Goal: Task Accomplishment & Management: Complete application form

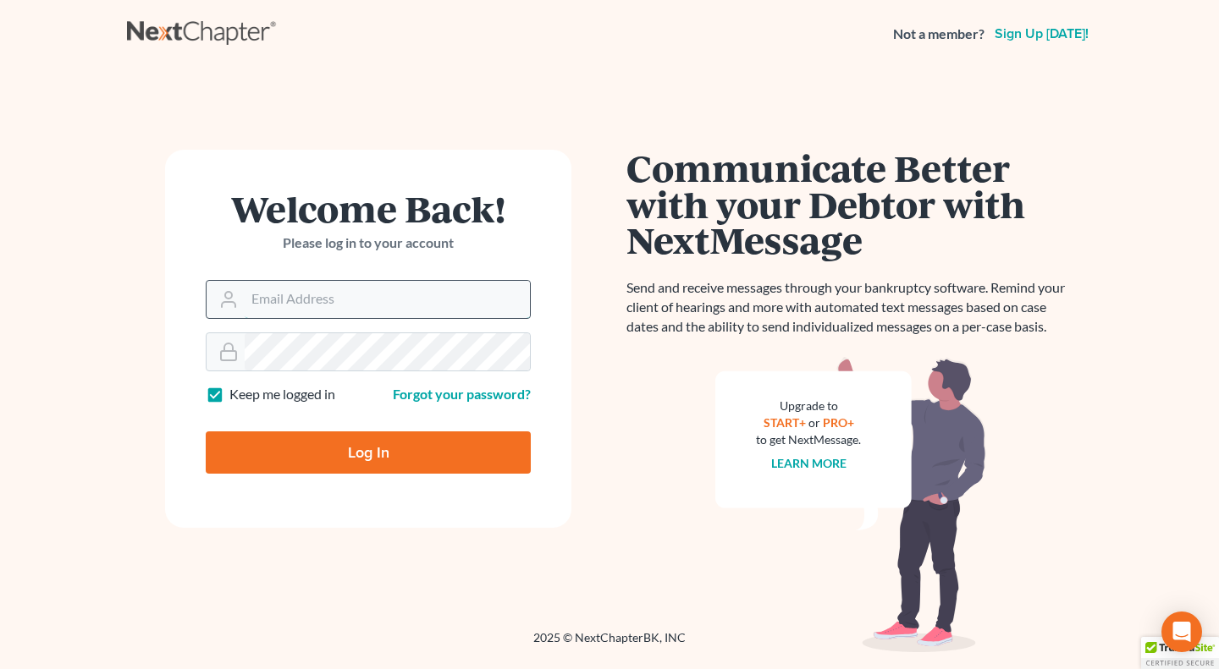
click at [352, 301] on input "Email Address" at bounding box center [387, 299] width 285 height 37
type input "[EMAIL_ADDRESS][DOMAIN_NAME]"
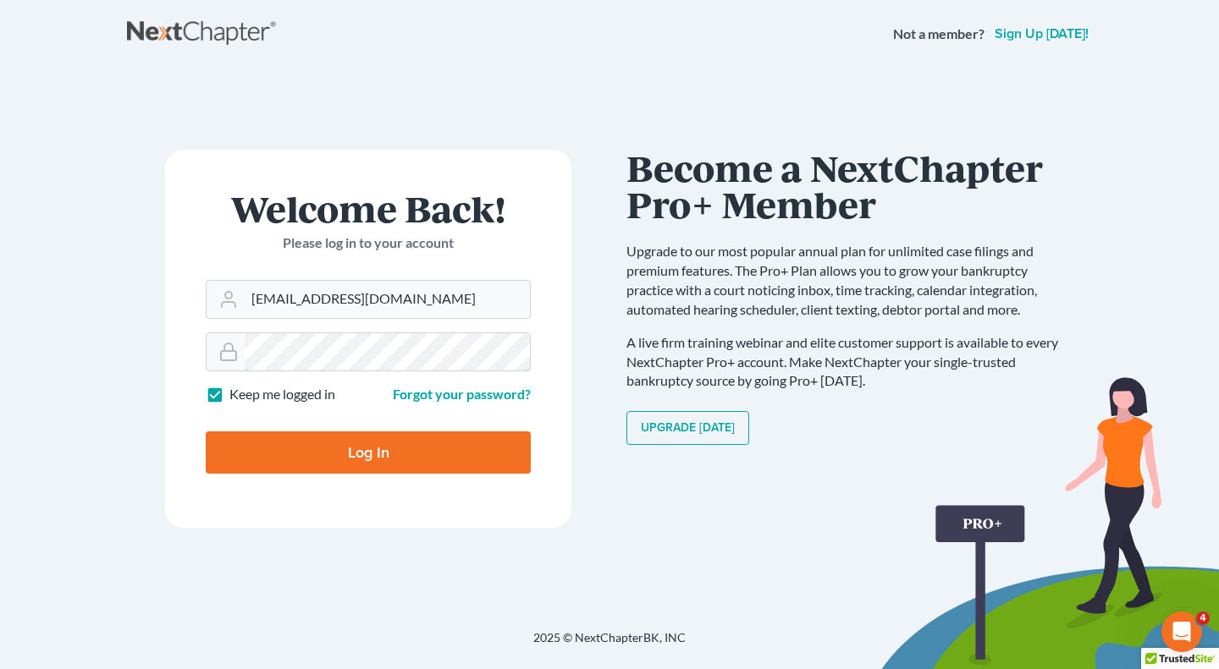
click at [206, 432] on input "Log In" at bounding box center [368, 453] width 325 height 42
type input "Thinking..."
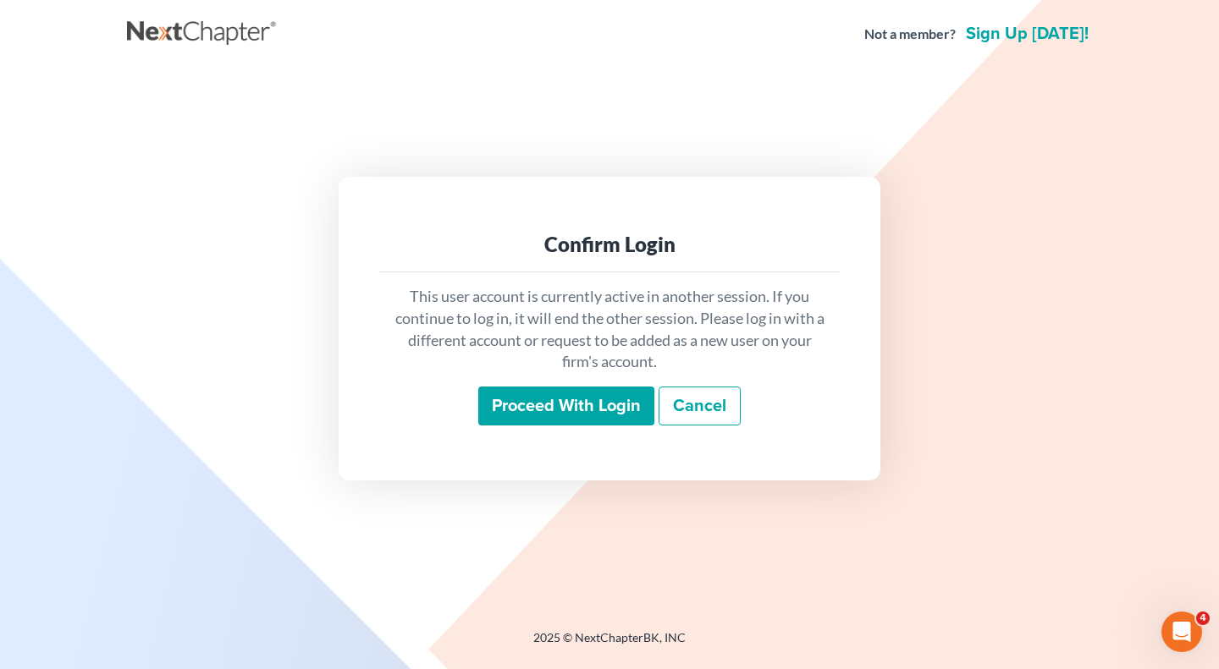
click at [510, 412] on input "Proceed with login" at bounding box center [566, 406] width 176 height 39
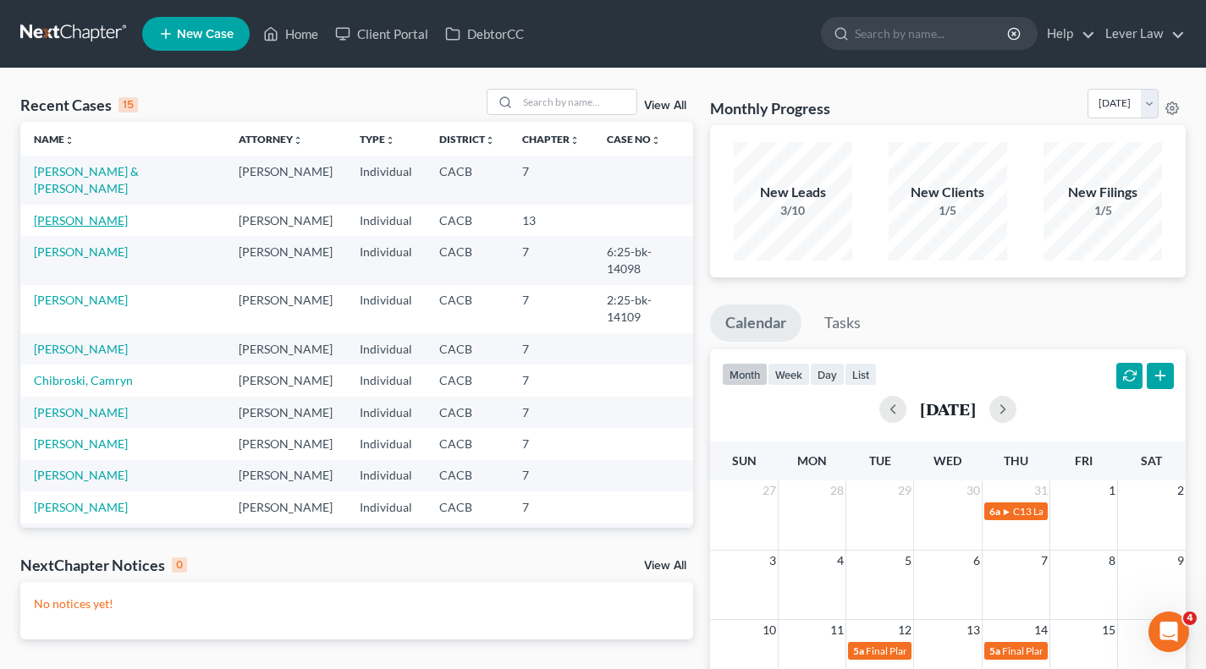
click at [85, 213] on link "[PERSON_NAME]" at bounding box center [81, 220] width 94 height 14
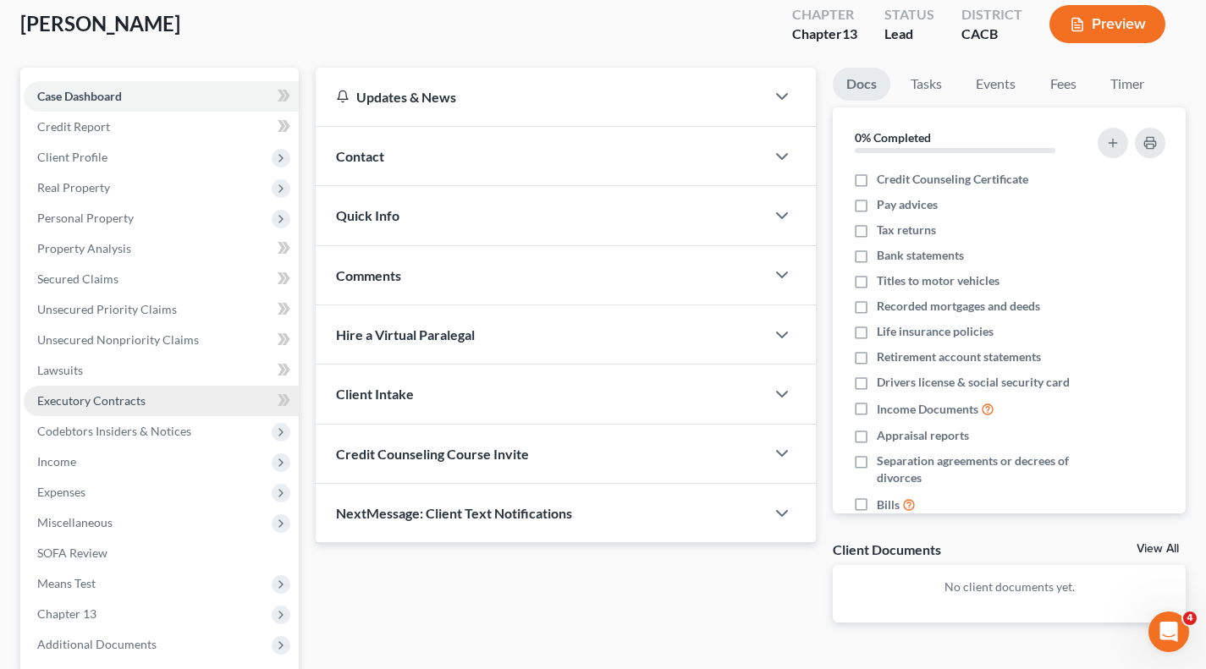
scroll to position [259, 0]
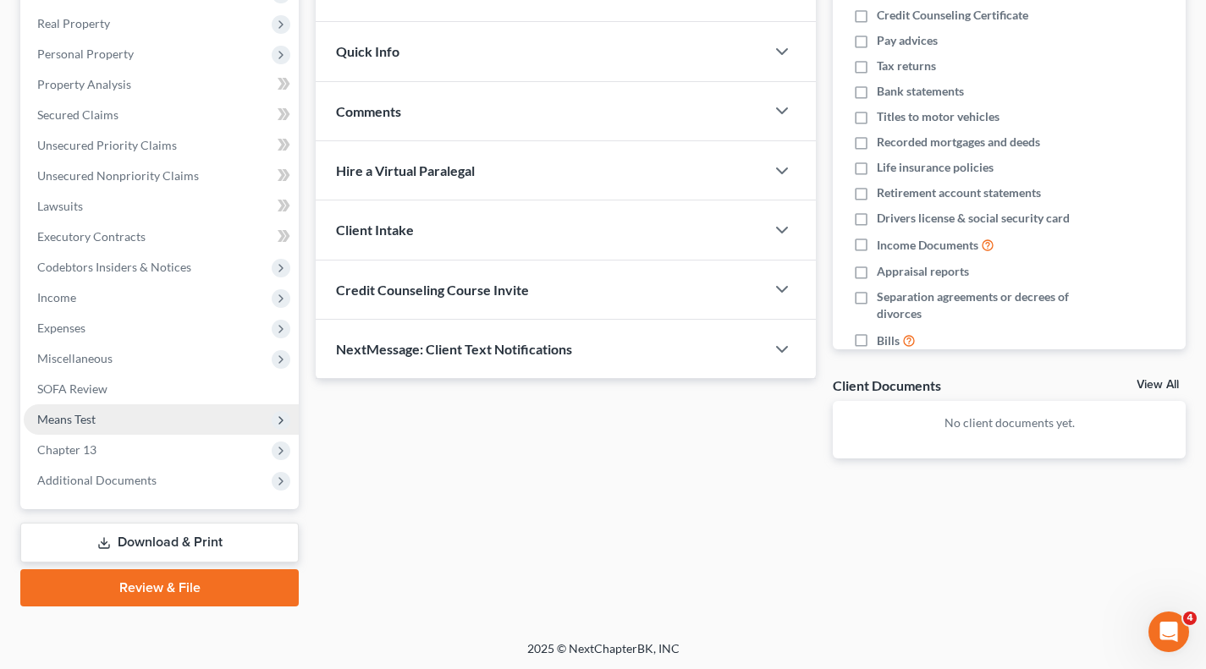
click at [108, 422] on span "Means Test" at bounding box center [161, 420] width 275 height 30
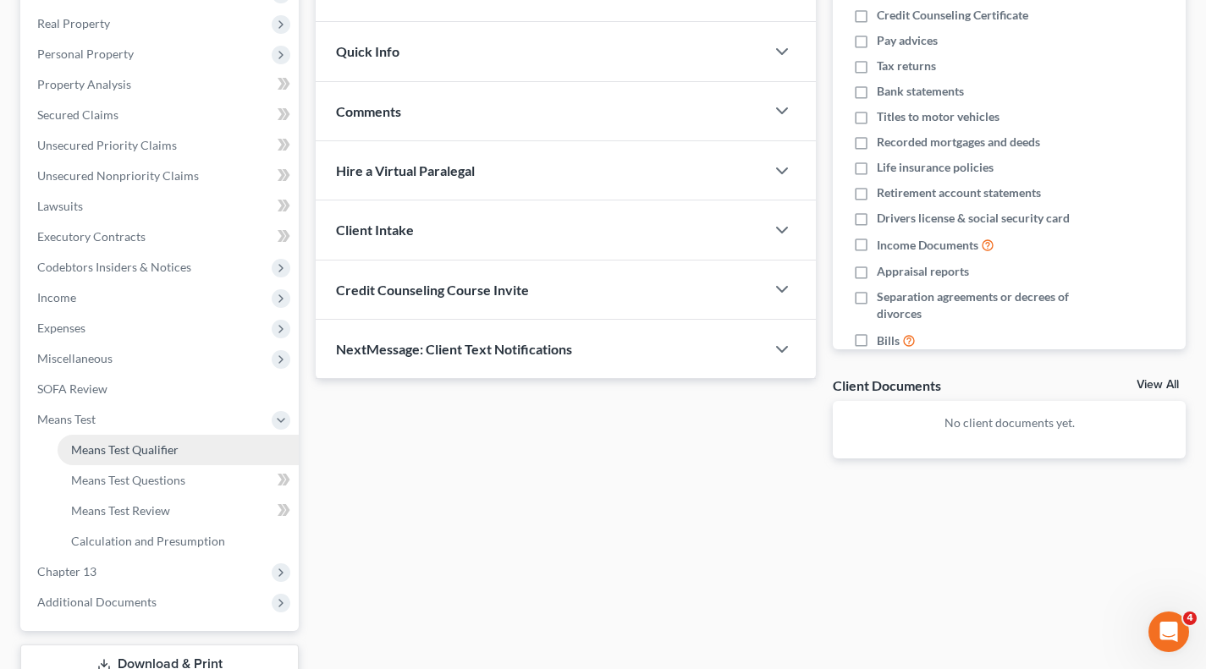
click at [113, 461] on link "Means Test Qualifier" at bounding box center [178, 450] width 241 height 30
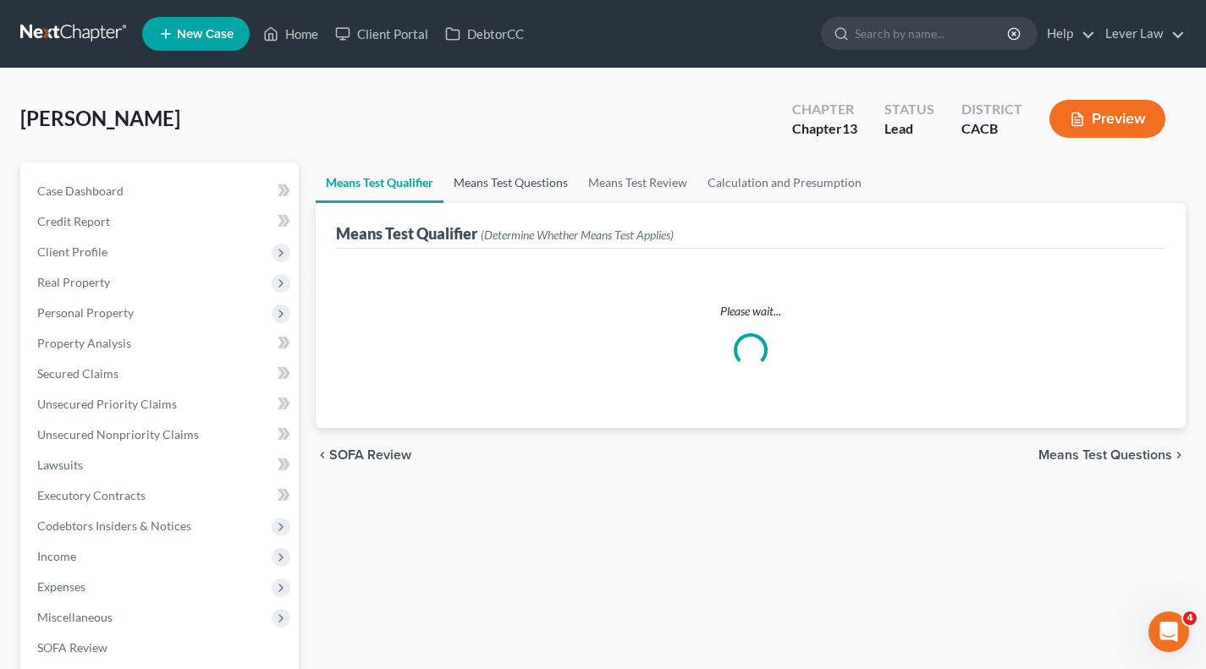
click at [516, 181] on link "Means Test Questions" at bounding box center [511, 183] width 135 height 41
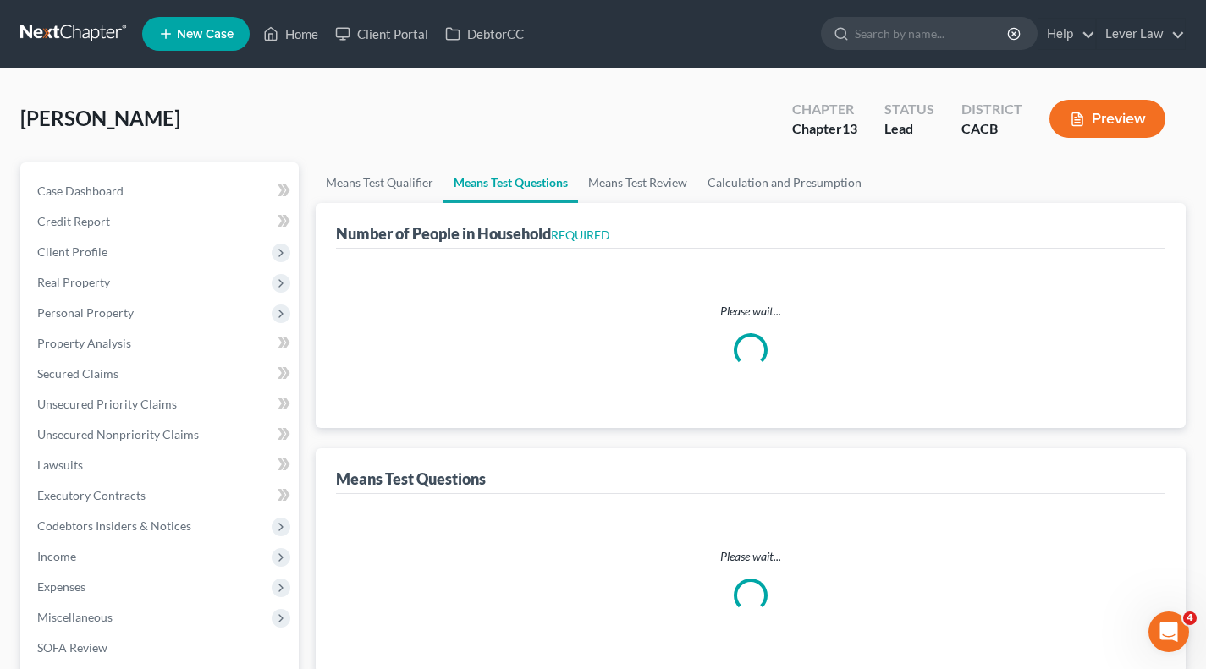
select select "60"
select select "1"
select select "0"
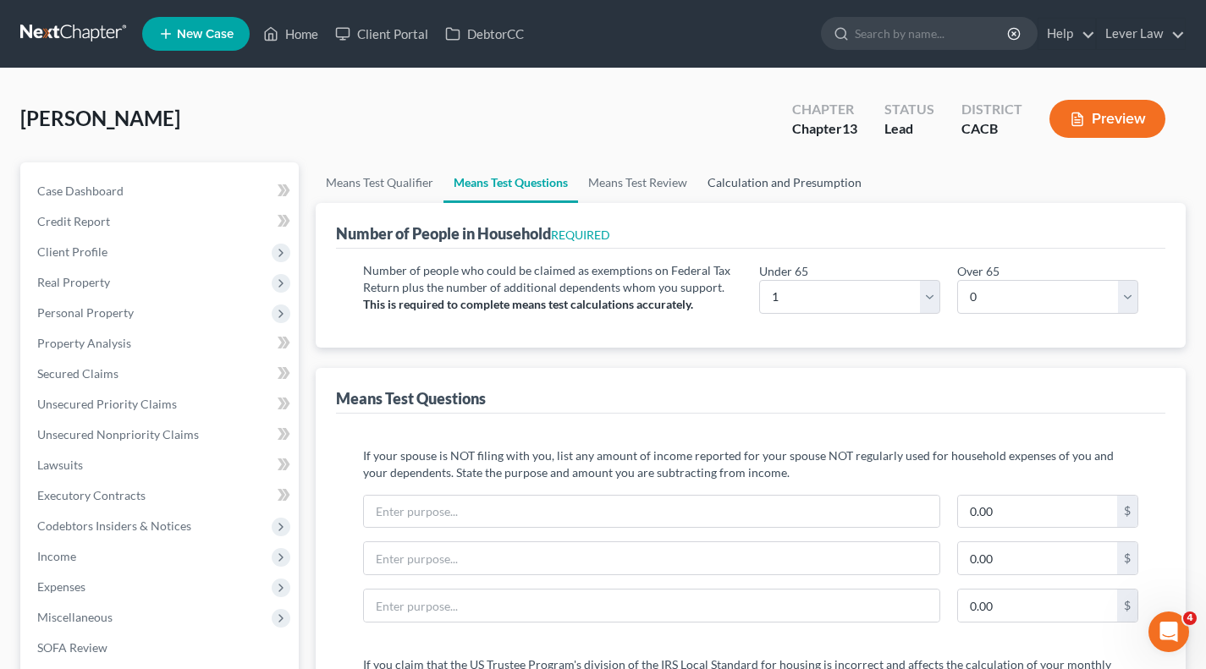
click at [781, 181] on link "Calculation and Presumption" at bounding box center [784, 183] width 174 height 41
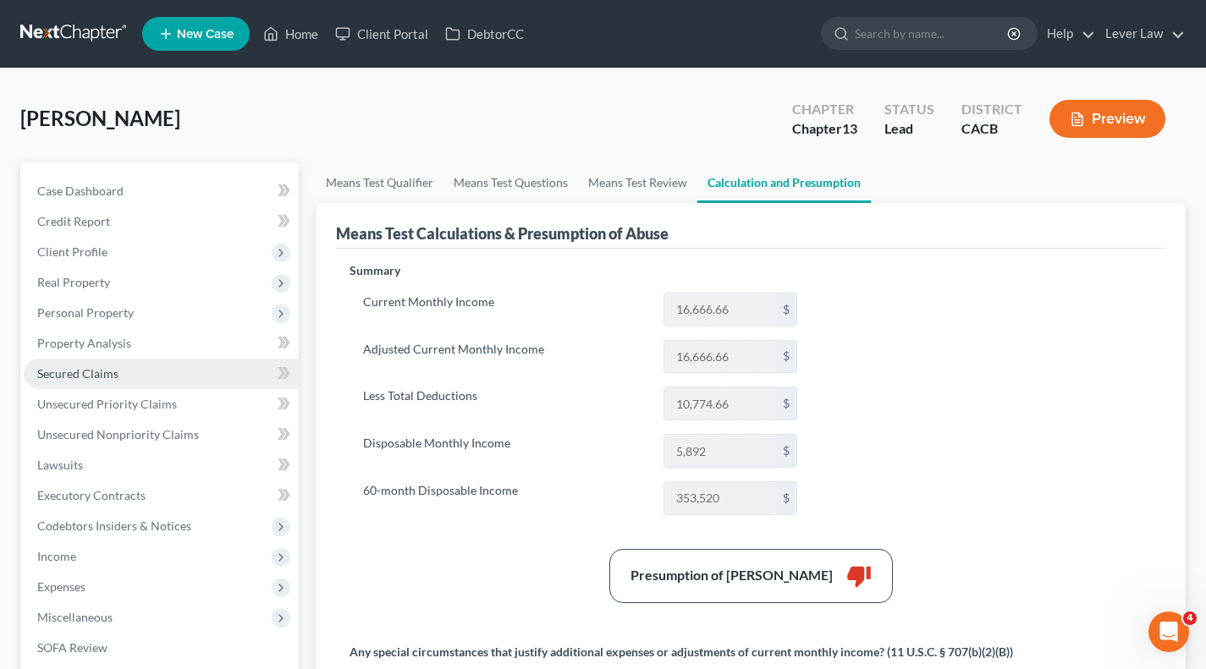
click at [168, 387] on link "Secured Claims" at bounding box center [161, 374] width 275 height 30
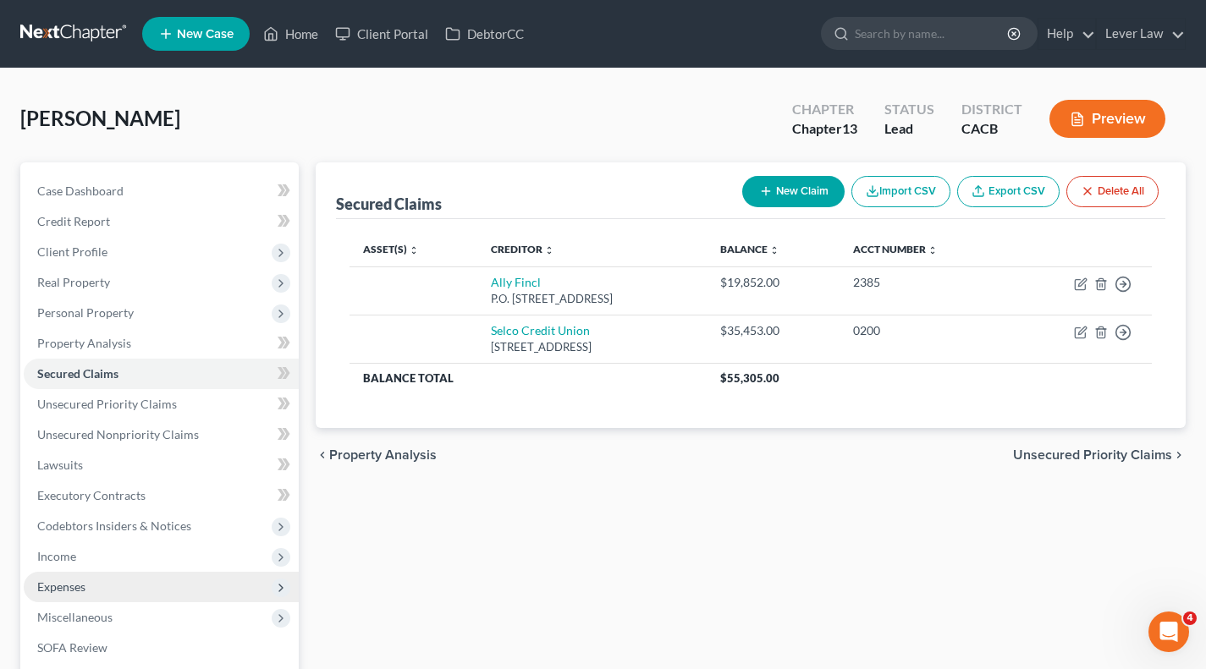
click at [84, 581] on span "Expenses" at bounding box center [61, 587] width 48 height 14
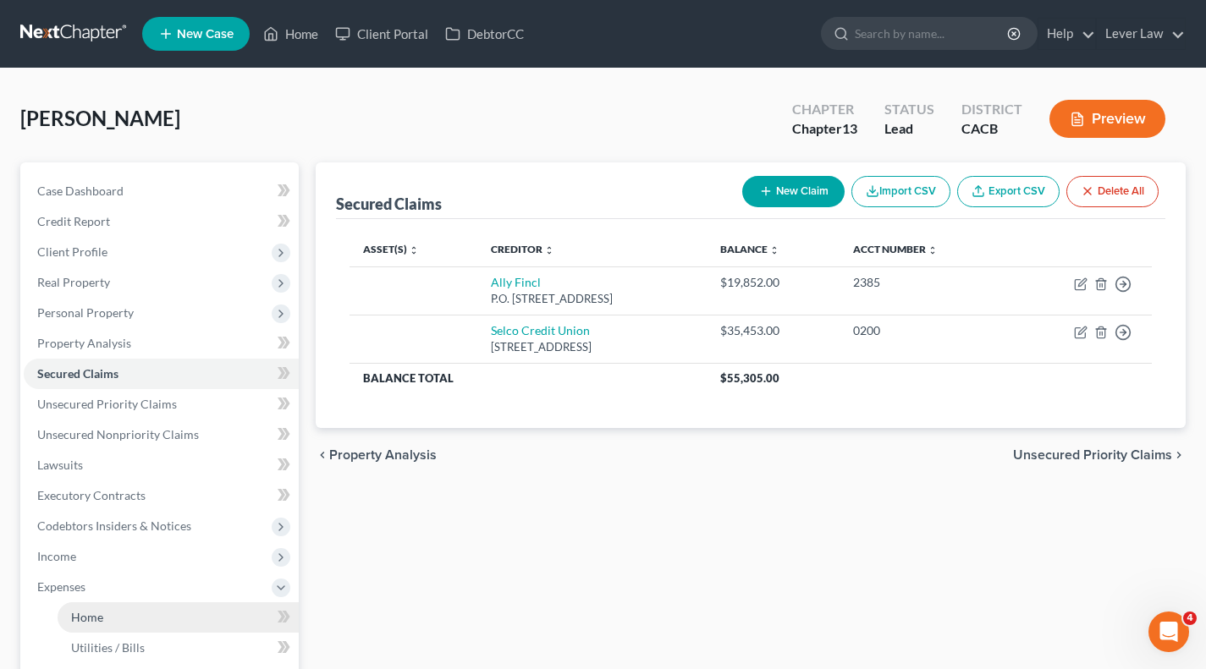
click at [165, 619] on link "Home" at bounding box center [178, 618] width 241 height 30
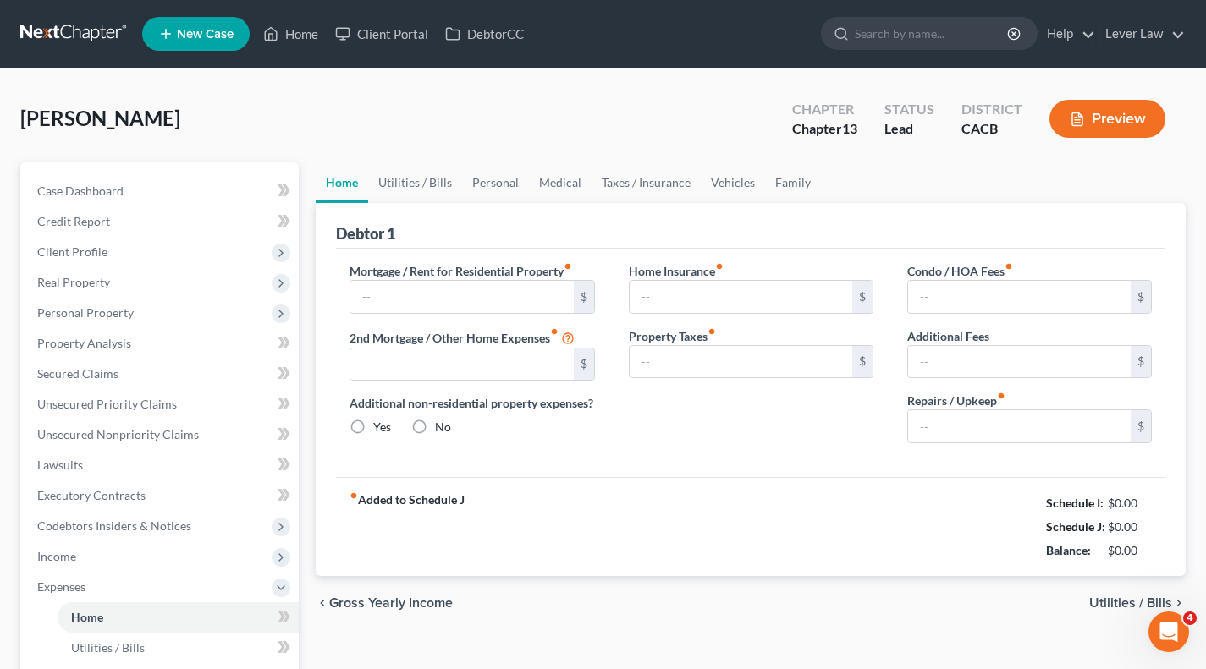
type input "3,100.00"
type input "0.00"
radio input "true"
type input "0.00"
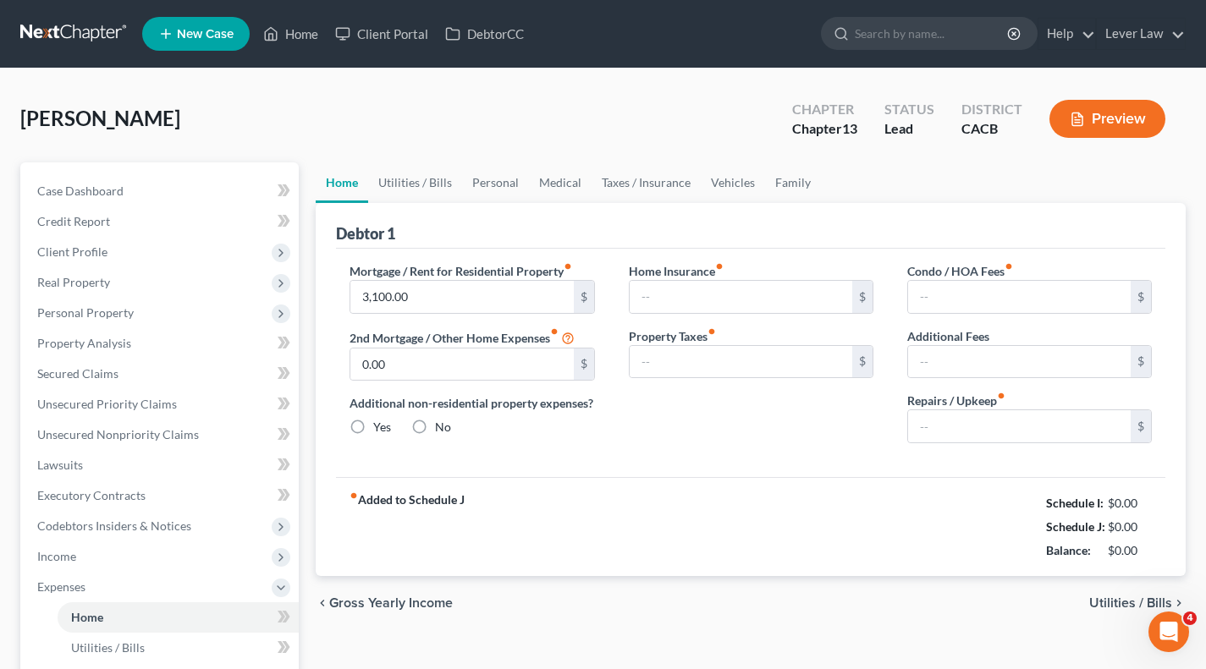
type input "0.00"
click at [416, 191] on link "Utilities / Bills" at bounding box center [415, 183] width 94 height 41
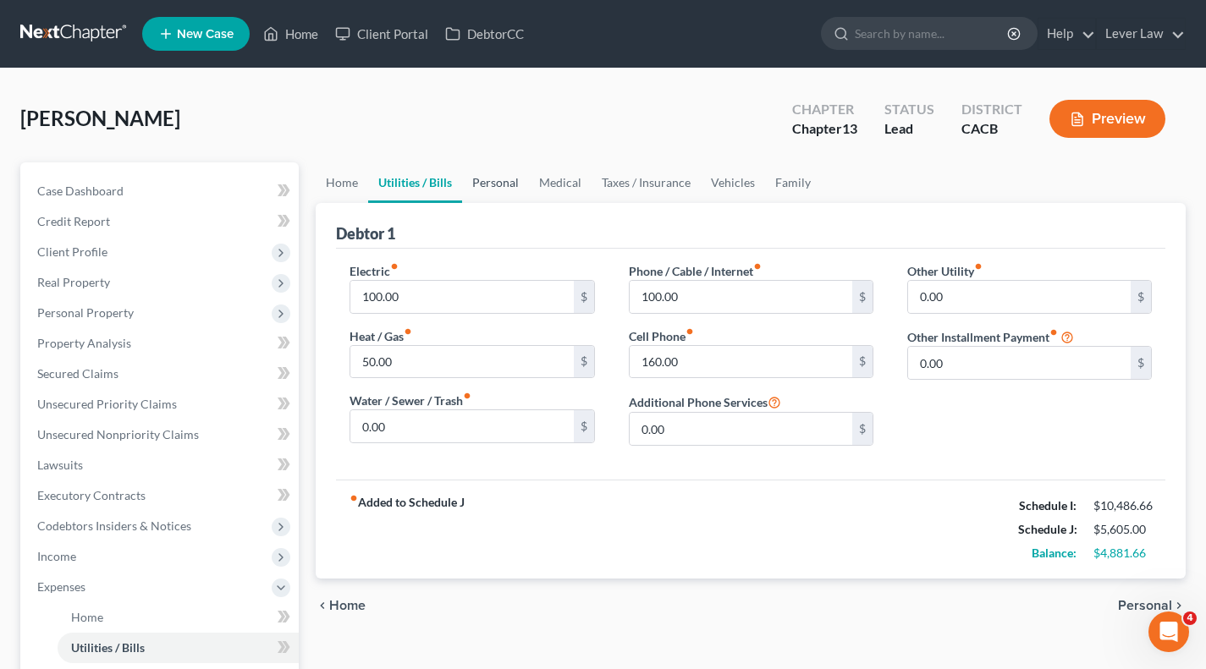
click at [486, 189] on link "Personal" at bounding box center [495, 183] width 67 height 41
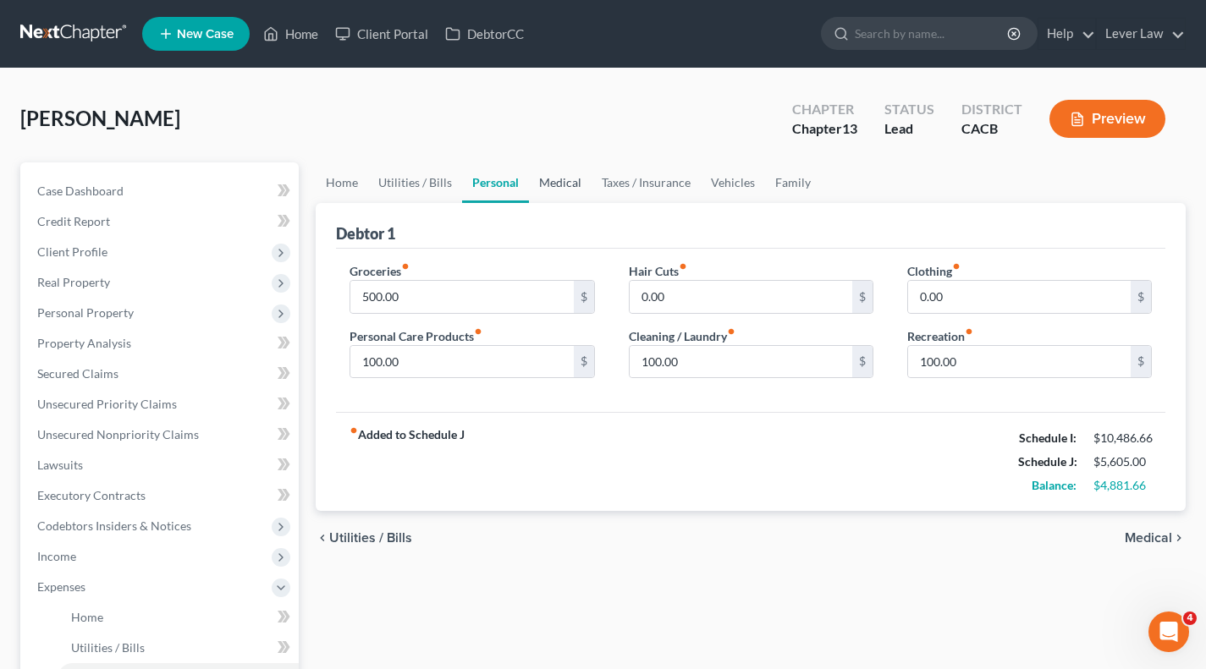
click at [560, 196] on link "Medical" at bounding box center [560, 183] width 63 height 41
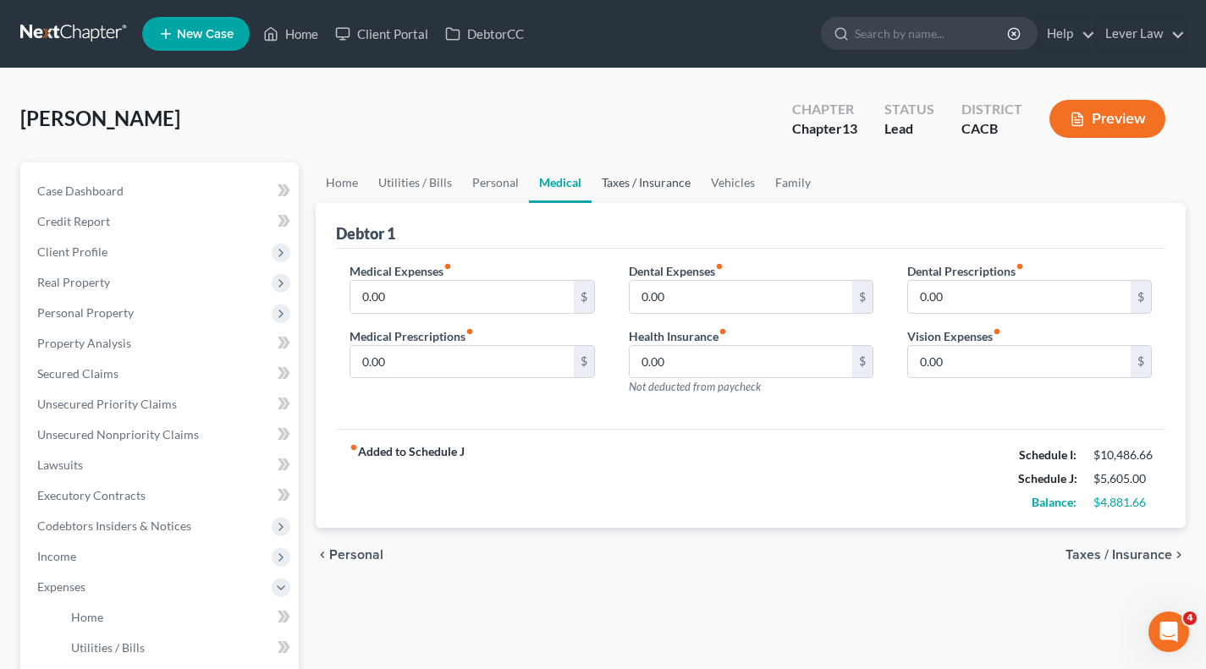
click at [628, 190] on link "Taxes / Insurance" at bounding box center [646, 183] width 109 height 41
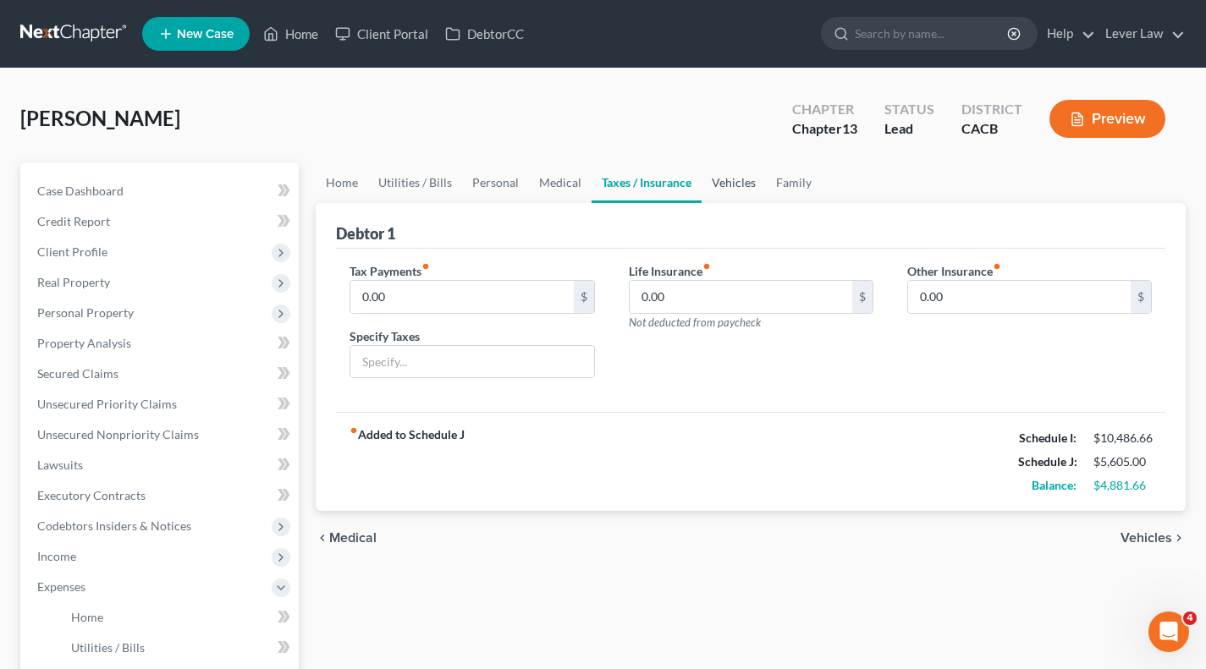
click at [726, 193] on link "Vehicles" at bounding box center [734, 183] width 64 height 41
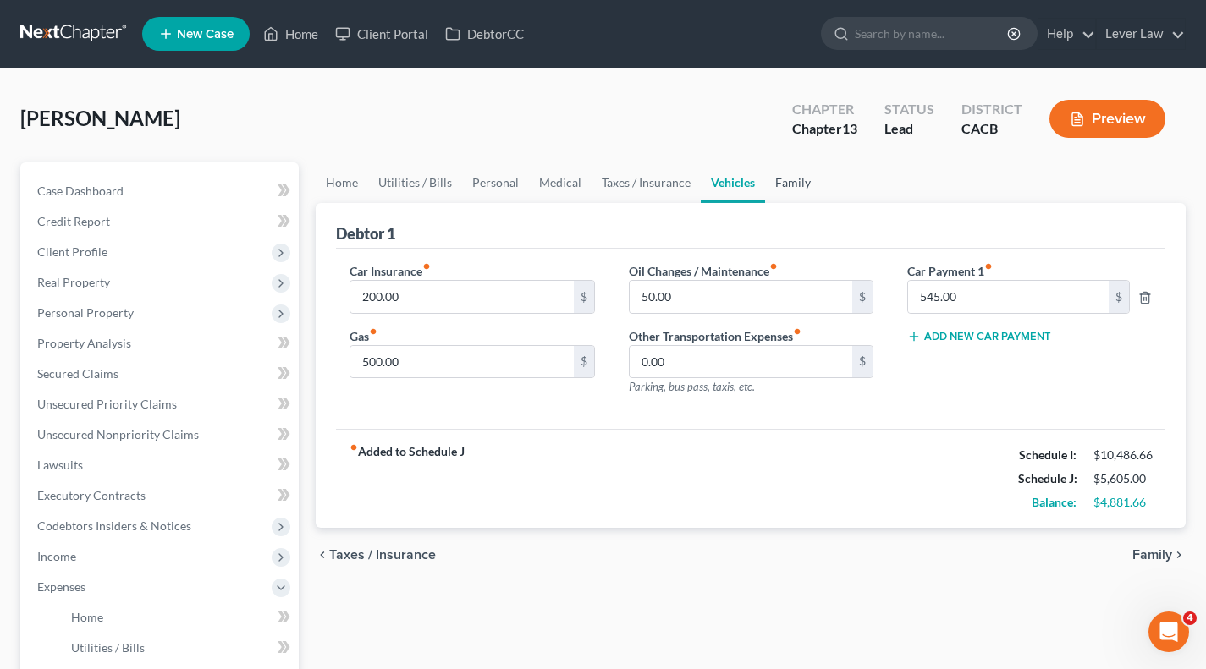
click at [781, 185] on link "Family" at bounding box center [793, 183] width 56 height 41
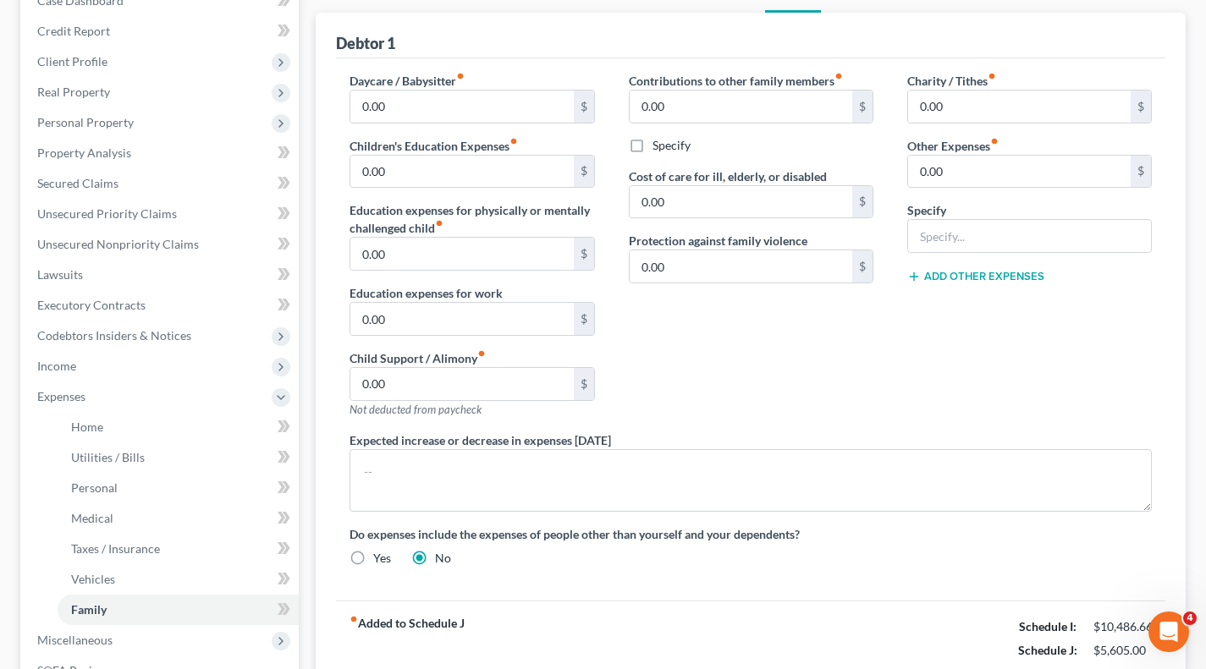
scroll to position [191, 0]
click at [969, 177] on input "0.00" at bounding box center [1019, 171] width 223 height 32
type input "300"
type input "p"
type input "Prudent reserve"
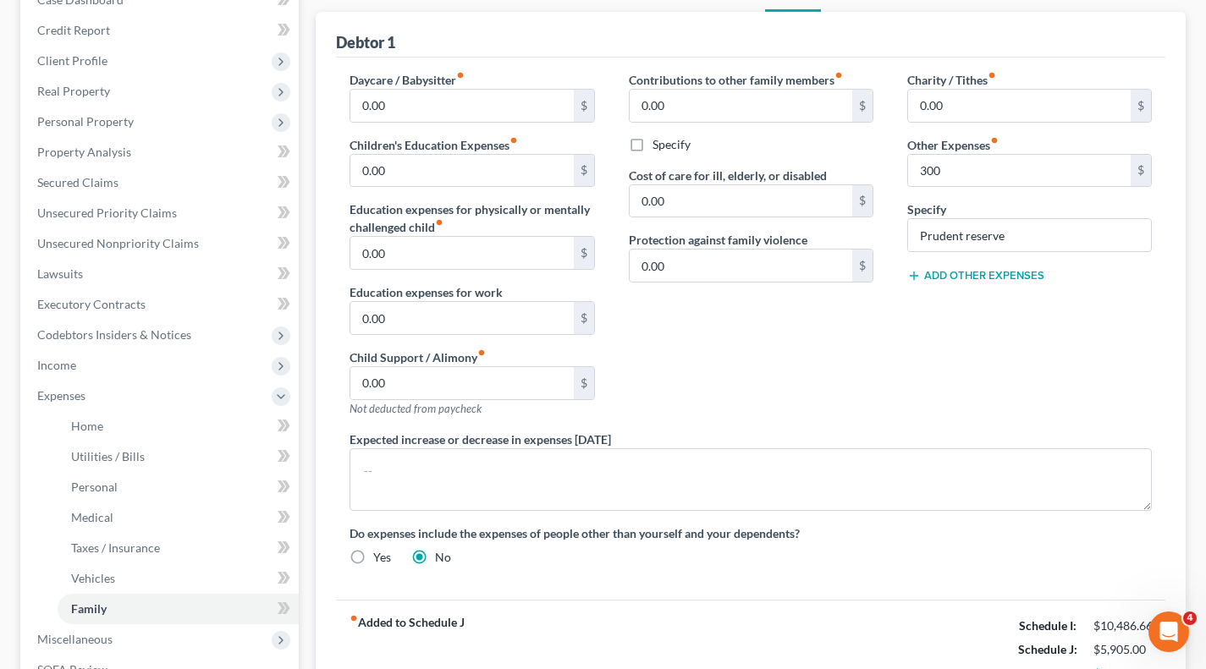
drag, startPoint x: 969, startPoint y: 177, endPoint x: 925, endPoint y: 315, distance: 144.8
click at [925, 315] on div "Charity / Tithes fiber_manual_record 0.00 $ Other Expenses fiber_manual_record …" at bounding box center [1029, 251] width 278 height 360
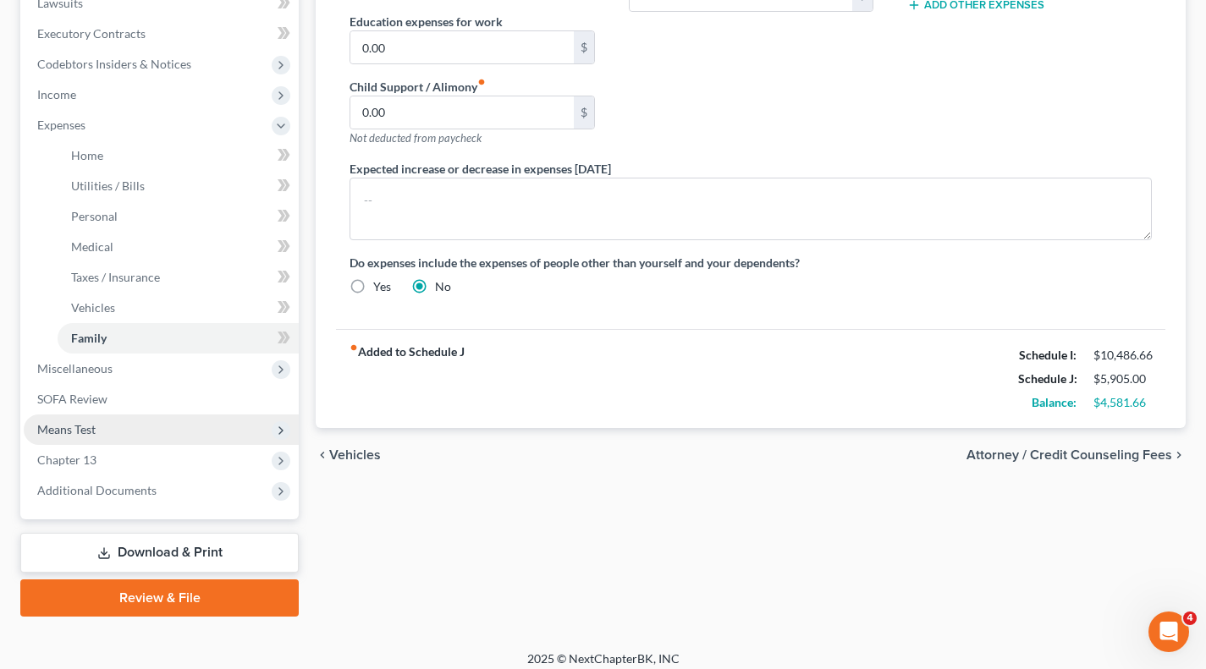
scroll to position [465, 0]
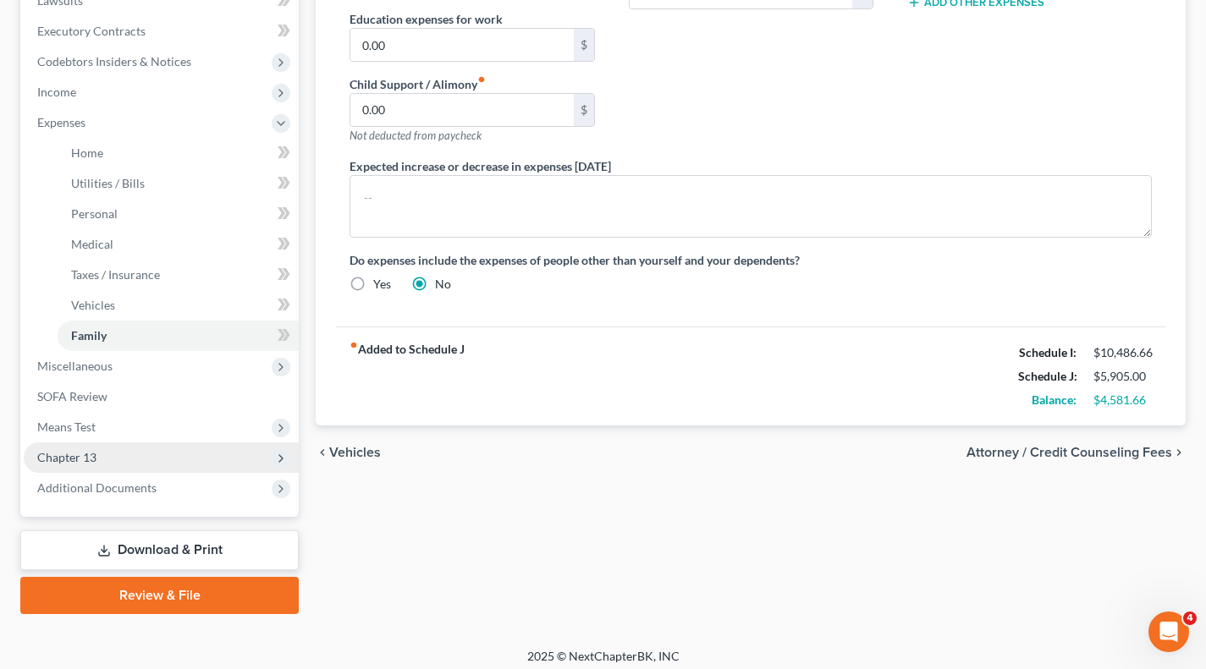
click at [118, 461] on span "Chapter 13" at bounding box center [161, 458] width 275 height 30
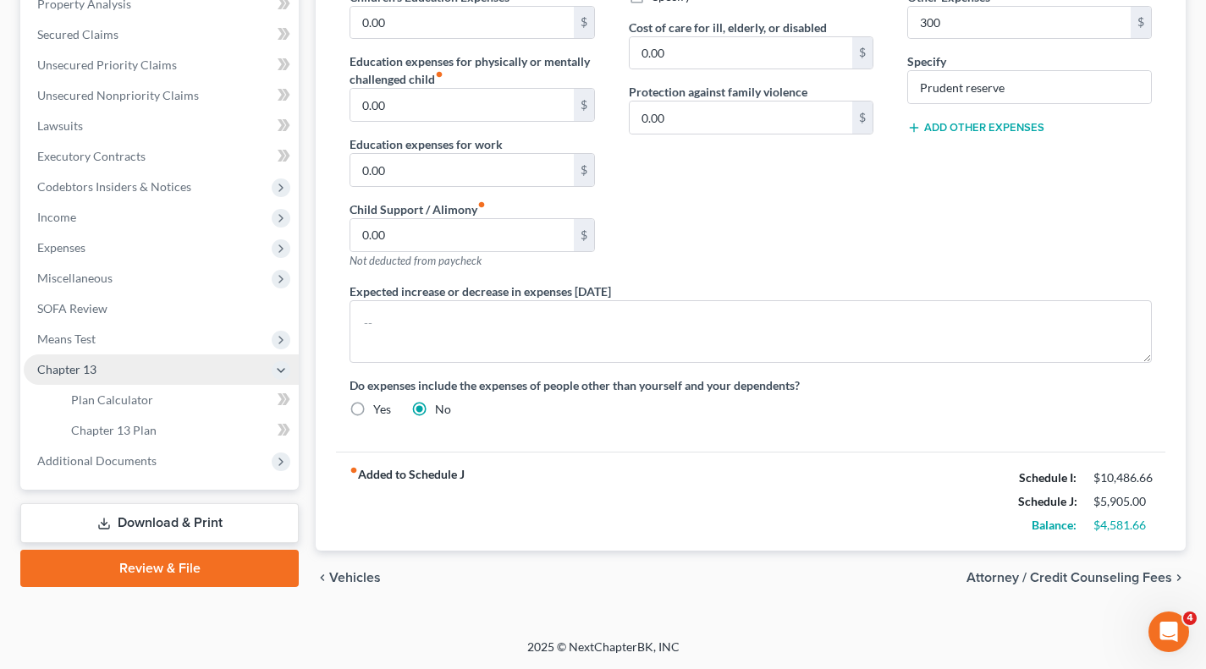
scroll to position [339, 0]
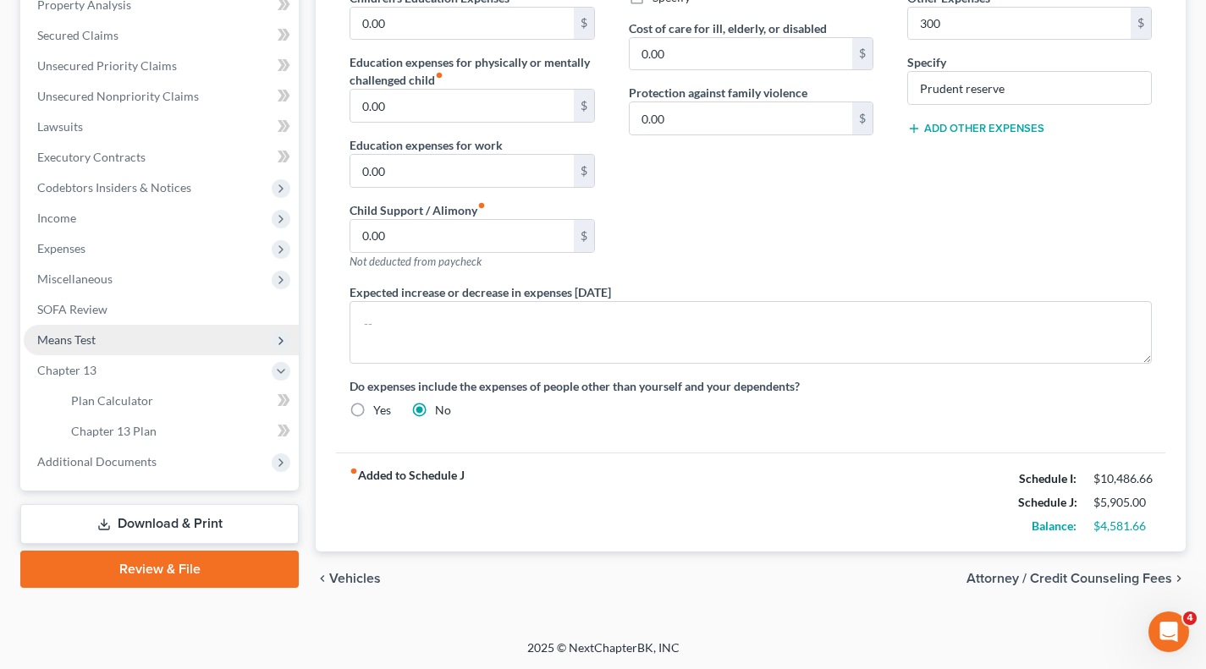
click at [120, 344] on span "Means Test" at bounding box center [161, 340] width 275 height 30
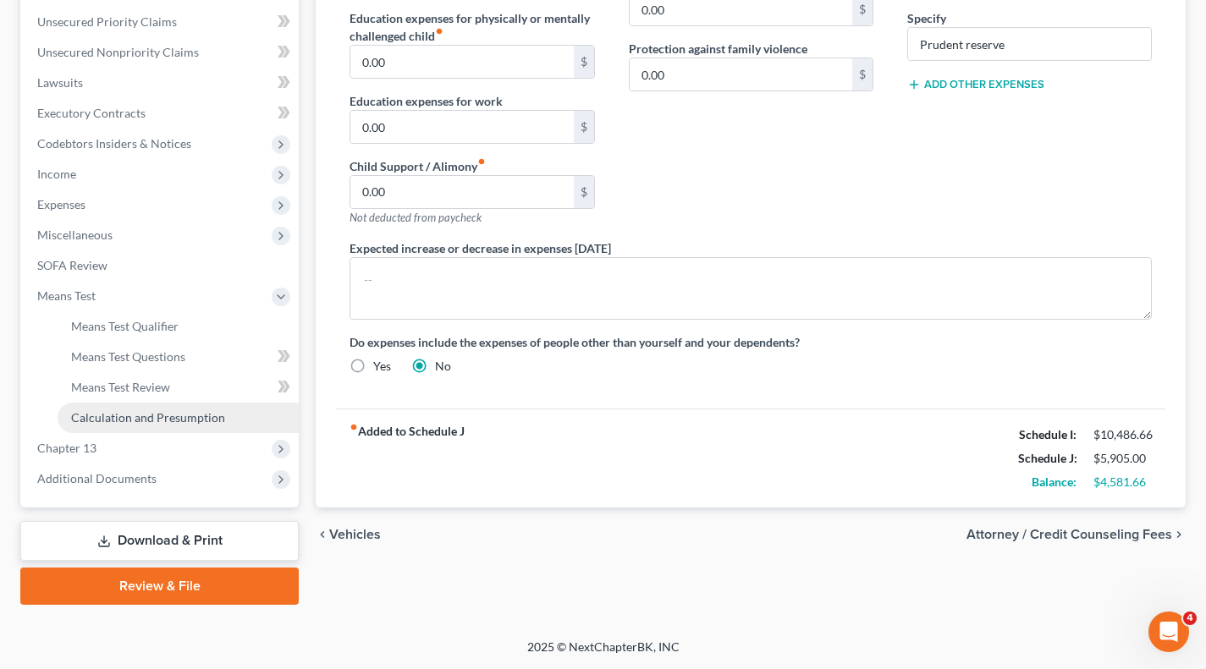
scroll to position [381, 0]
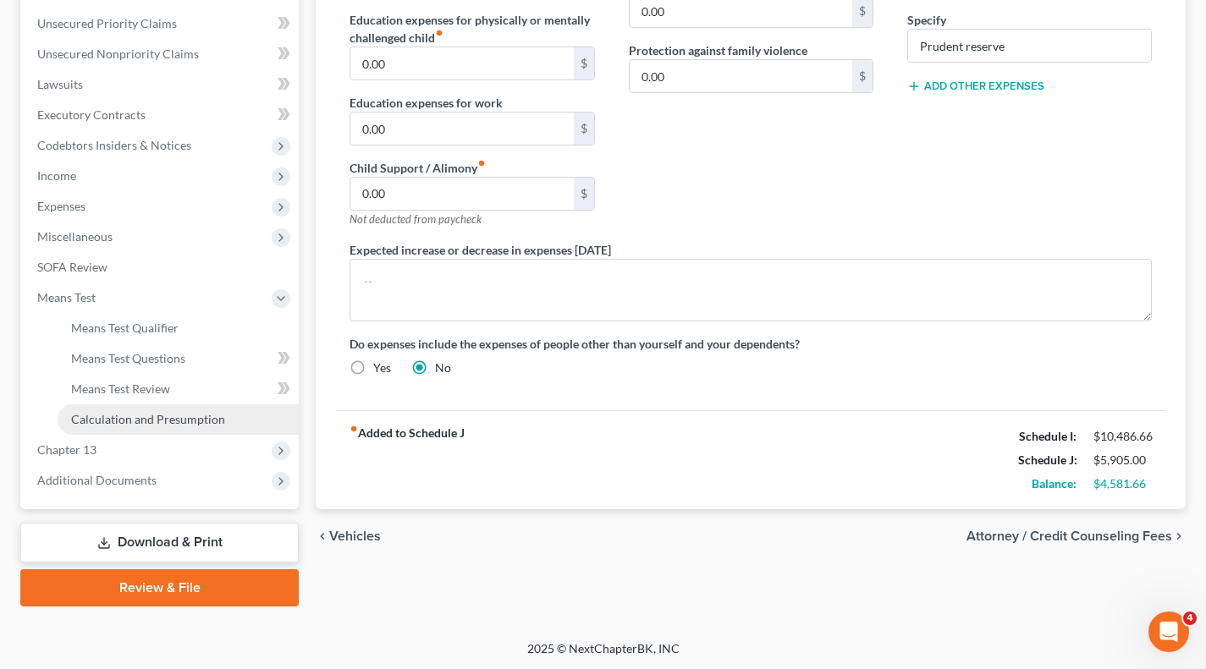
click at [141, 414] on span "Calculation and Presumption" at bounding box center [148, 419] width 154 height 14
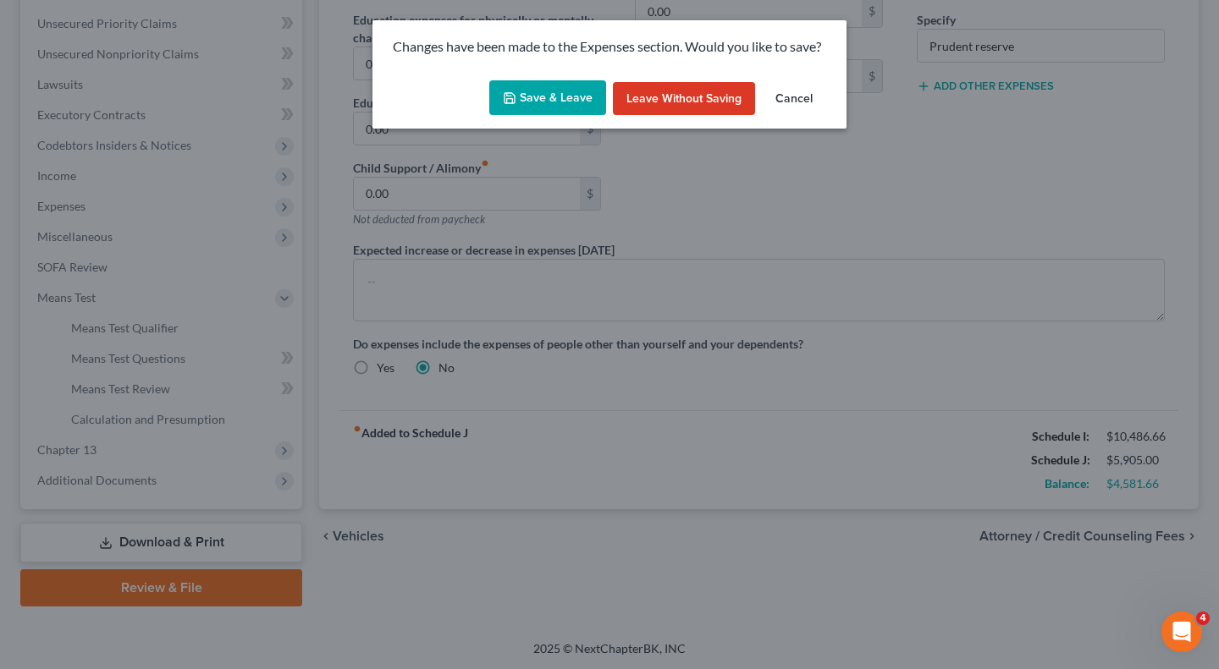
click at [551, 102] on button "Save & Leave" at bounding box center [547, 98] width 117 height 36
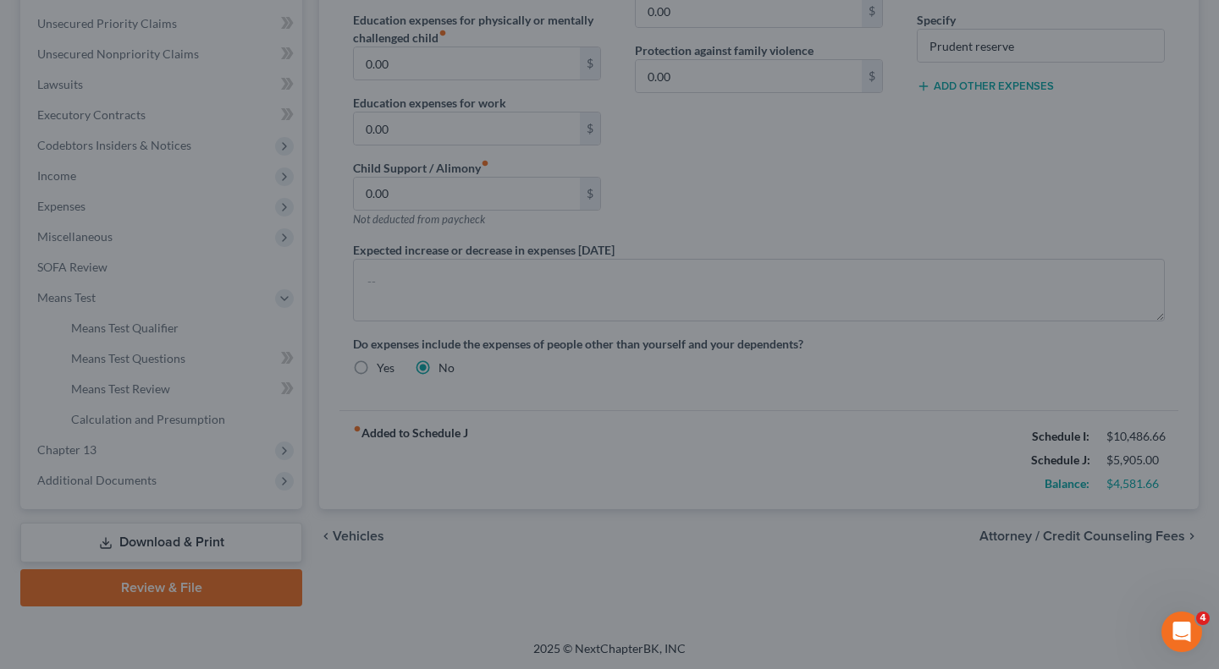
type input "300.00"
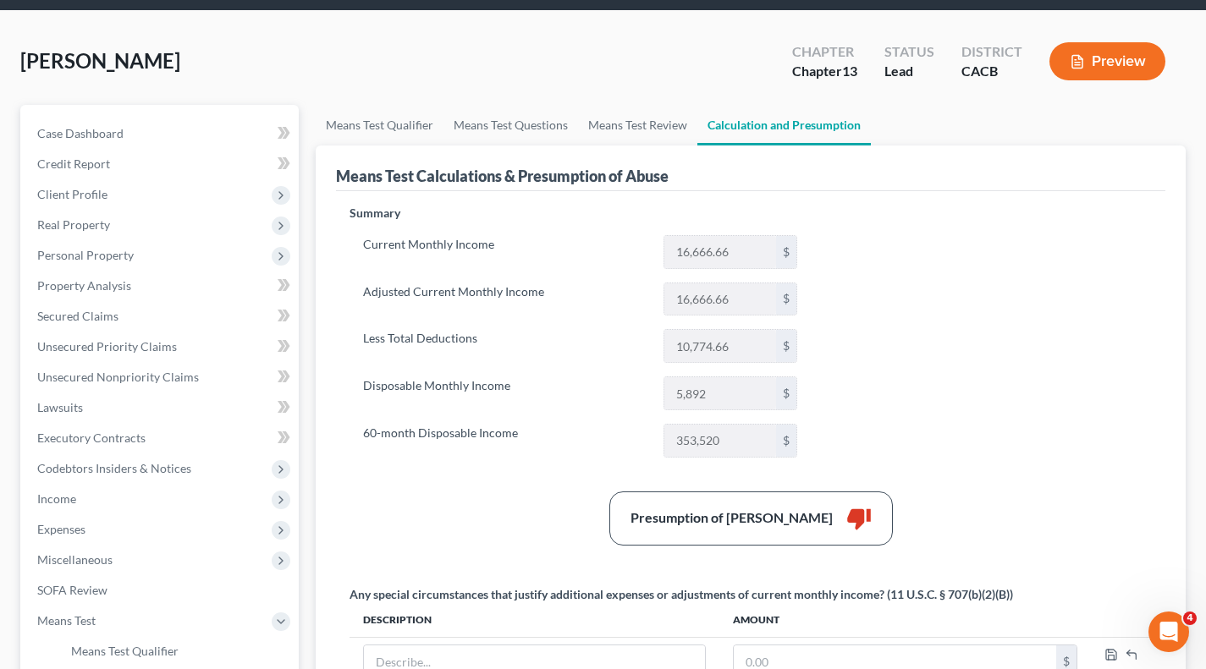
scroll to position [58, 0]
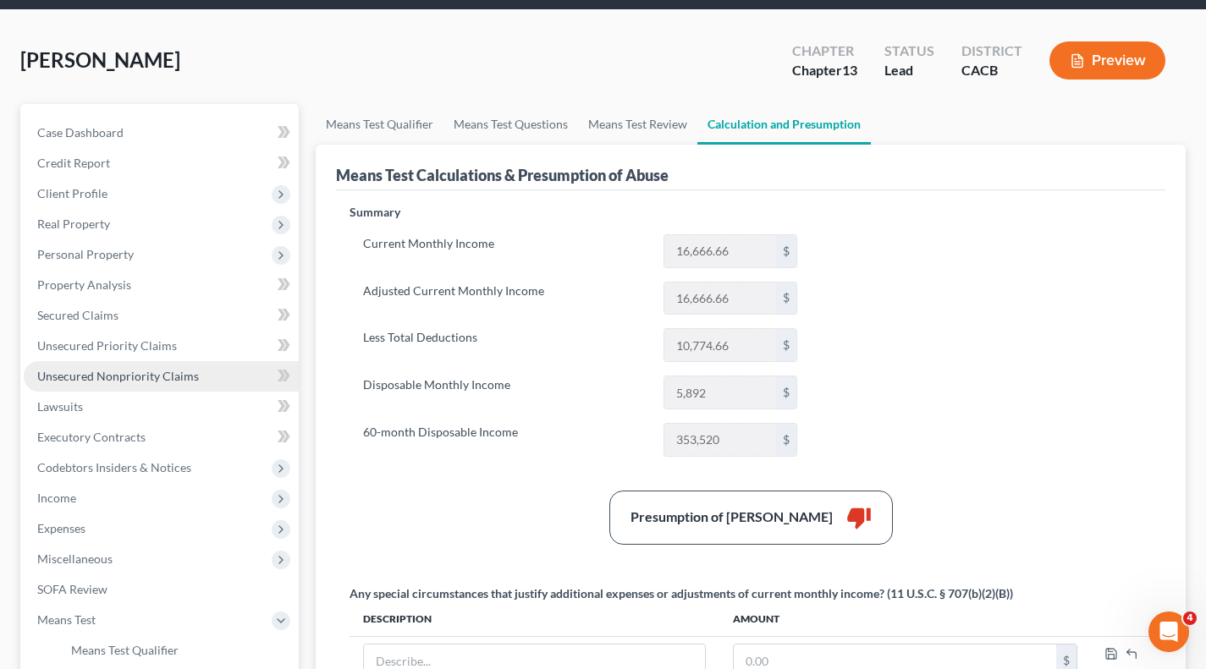
click at [146, 374] on span "Unsecured Nonpriority Claims" at bounding box center [118, 376] width 162 height 14
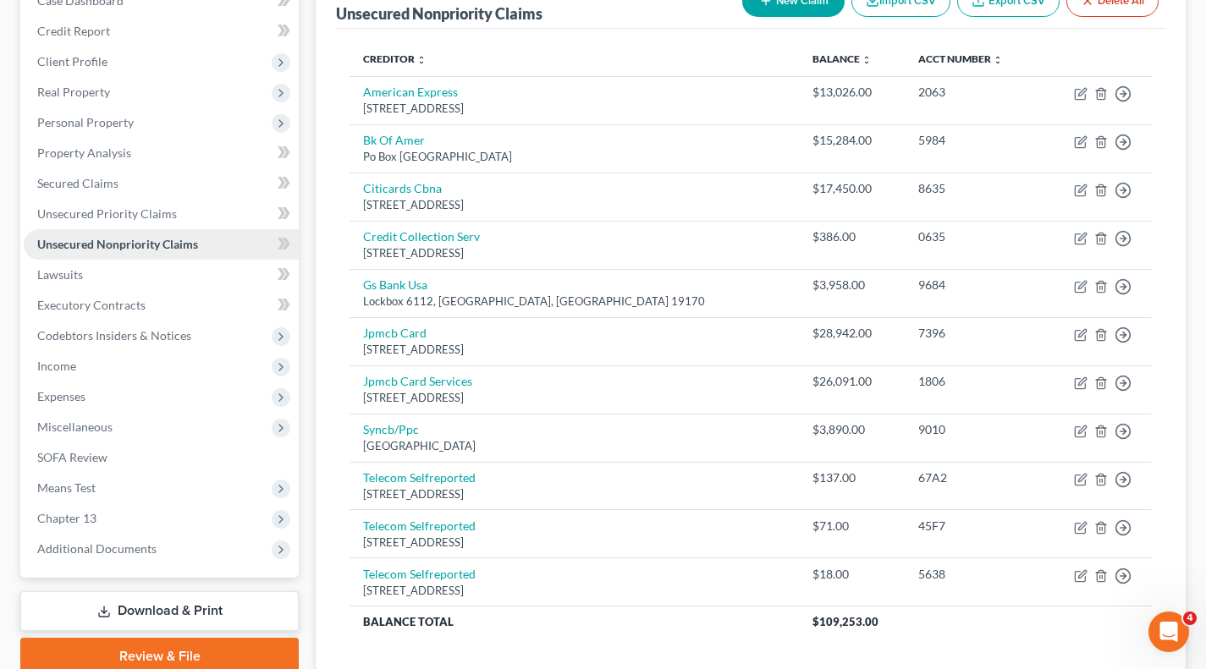
scroll to position [191, 0]
